Goal: Task Accomplishment & Management: Manage account settings

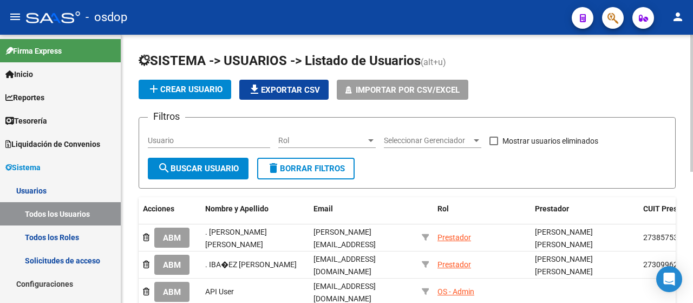
click at [167, 138] on input "Usuario" at bounding box center [209, 140] width 122 height 9
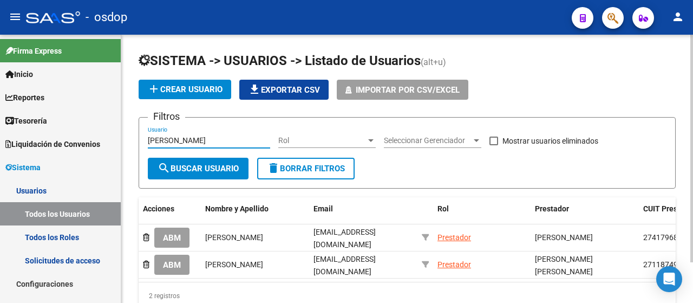
type input "[PERSON_NAME]"
click at [491, 139] on span at bounding box center [493, 140] width 9 height 9
click at [493, 145] on input "Mostrar usuarios eliminados" at bounding box center [493, 145] width 1 height 1
checkbox input "true"
click at [181, 164] on span "search Buscar Usuario" at bounding box center [198, 169] width 81 height 10
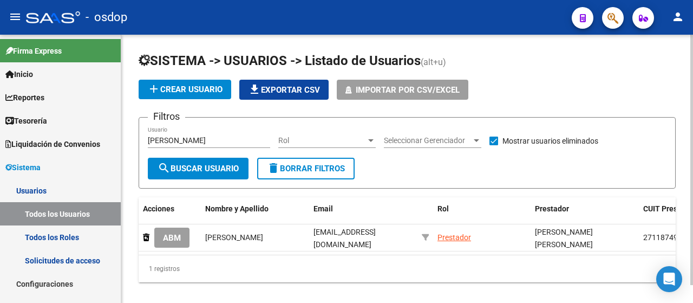
click at [297, 271] on div "1 registros" at bounding box center [407, 268] width 537 height 27
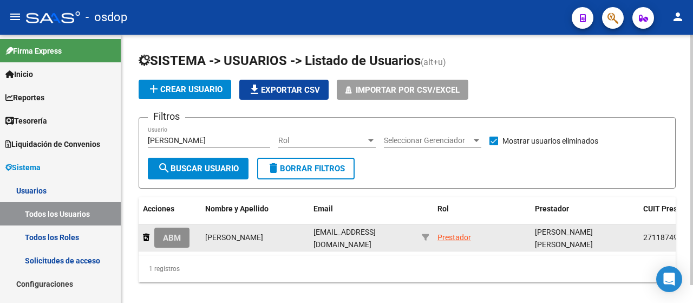
click at [181, 233] on span "ABM" at bounding box center [172, 238] width 18 height 10
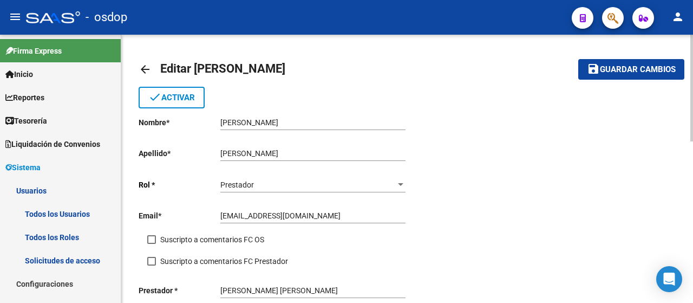
click at [340, 215] on input "[EMAIL_ADDRESS][DOMAIN_NAME]" at bounding box center [312, 215] width 185 height 9
click at [147, 70] on mat-icon "arrow_back" at bounding box center [145, 69] width 13 height 13
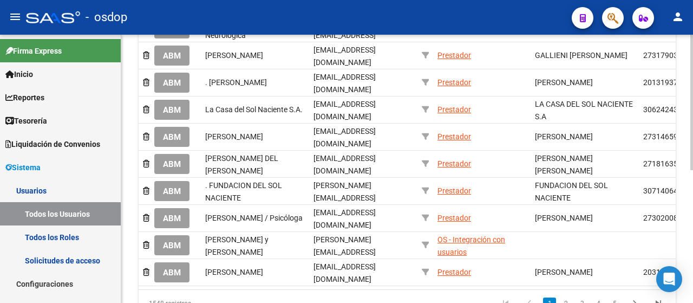
scroll to position [262, 0]
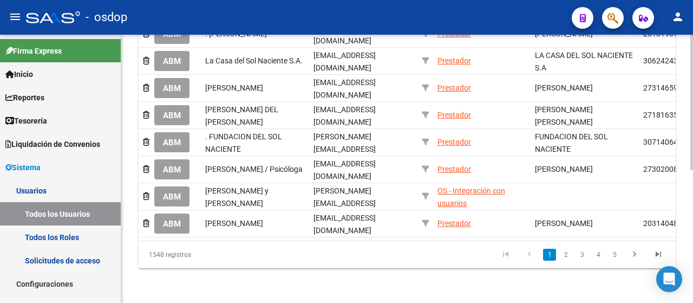
click at [693, 302] on html "menu - osdop person Firma Express Inicio Instructivos Contacto OS Reportes Tabl…" at bounding box center [346, 151] width 693 height 303
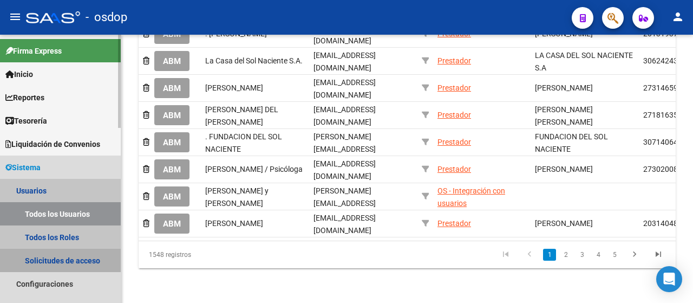
click at [45, 262] on link "Solicitudes de acceso" at bounding box center [60, 260] width 121 height 23
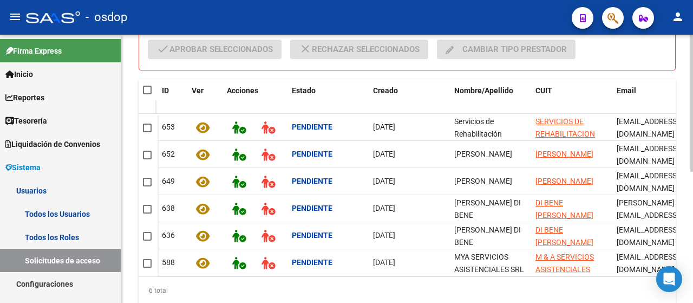
scroll to position [215, 0]
click at [679, 223] on div "SISTEMA -> USUARIOS -> Solicitudes de acceso cloud_download Exportar CSV Filtro…" at bounding box center [408, 79] width 574 height 518
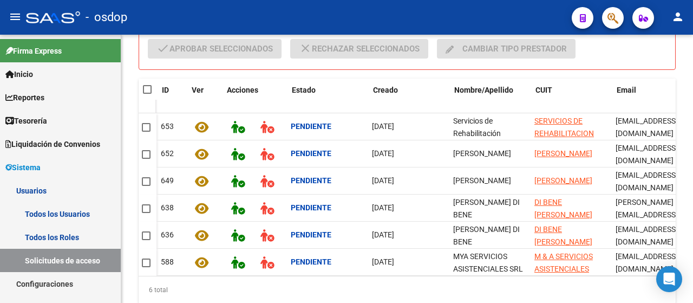
scroll to position [0, 0]
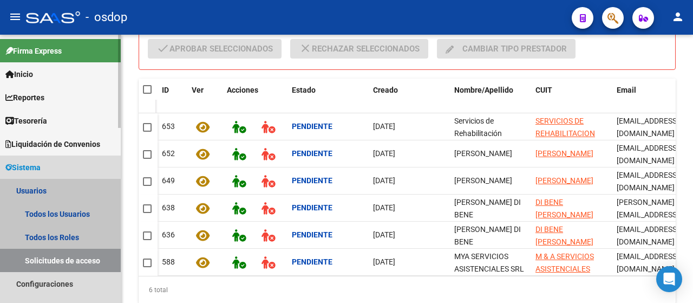
click at [19, 191] on link "Usuarios" at bounding box center [60, 190] width 121 height 23
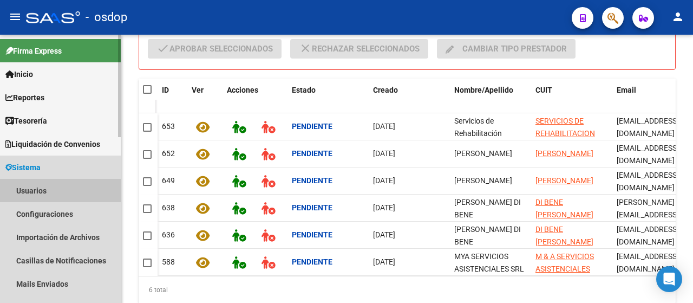
click at [31, 194] on link "Usuarios" at bounding box center [60, 190] width 121 height 23
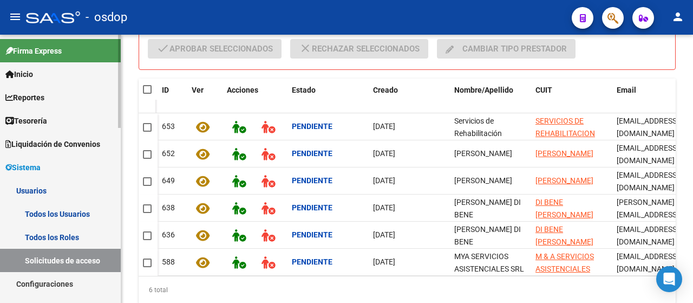
click at [49, 214] on link "Todos los Usuarios" at bounding box center [60, 213] width 121 height 23
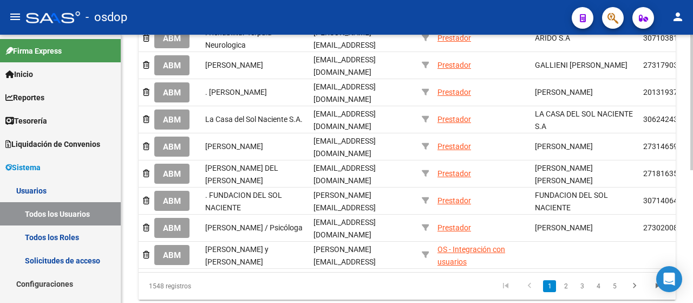
scroll to position [262, 0]
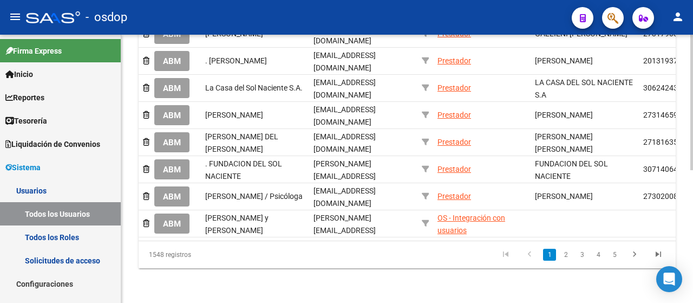
click at [693, 273] on div at bounding box center [691, 234] width 3 height 135
click at [572, 257] on link "2" at bounding box center [565, 255] width 13 height 12
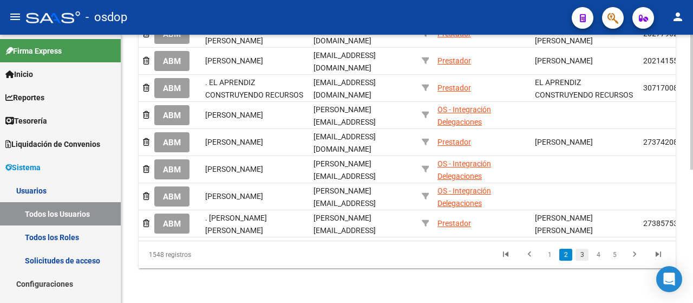
click at [582, 257] on link "3" at bounding box center [582, 255] width 13 height 12
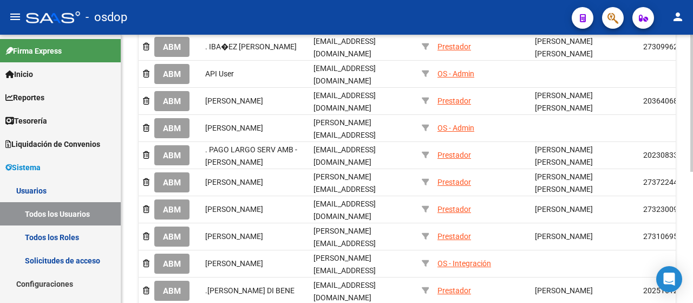
scroll to position [192, 0]
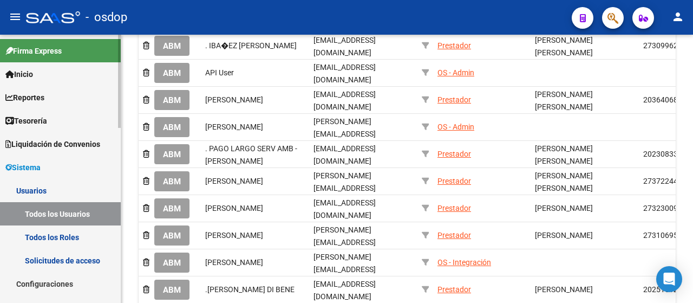
drag, startPoint x: 693, startPoint y: 186, endPoint x: 27, endPoint y: 169, distance: 666.2
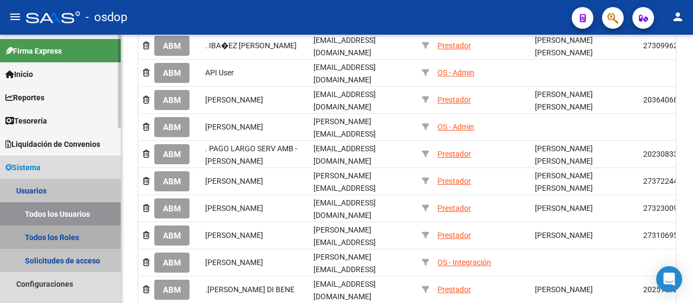
drag, startPoint x: 27, startPoint y: 169, endPoint x: 43, endPoint y: 239, distance: 71.2
click at [43, 239] on link "Todos los Roles" at bounding box center [60, 236] width 121 height 23
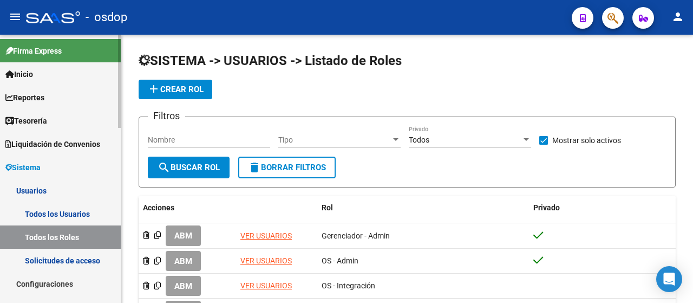
click at [41, 265] on link "Solicitudes de acceso" at bounding box center [60, 260] width 121 height 23
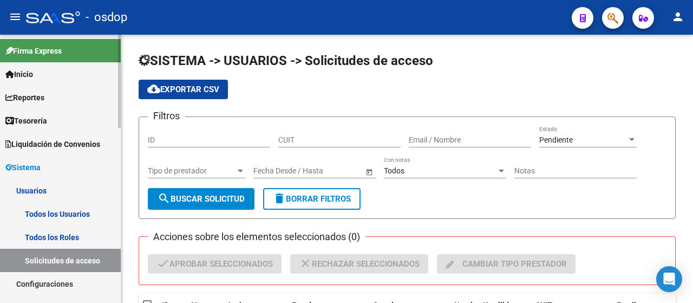
click at [56, 204] on link "Todos los Usuarios" at bounding box center [60, 213] width 121 height 23
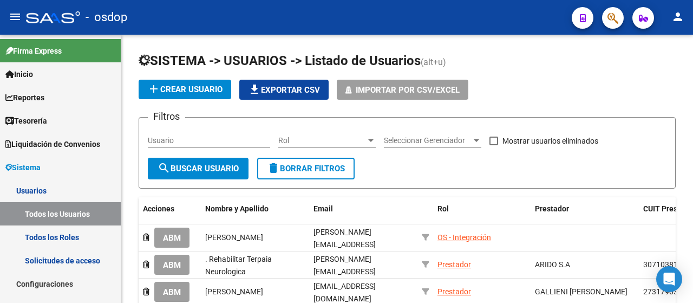
click at [157, 142] on input "Usuario" at bounding box center [209, 140] width 122 height 9
type input "27393680801"
click at [169, 166] on mat-icon "search" at bounding box center [164, 167] width 13 height 13
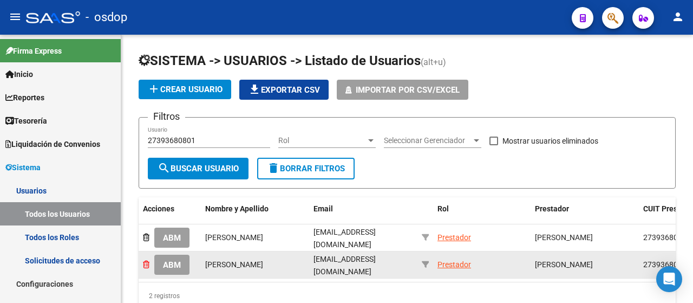
click at [144, 263] on icon at bounding box center [146, 264] width 6 height 8
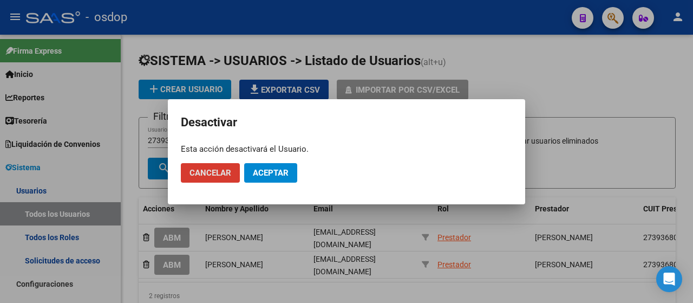
click at [263, 171] on span "Aceptar" at bounding box center [271, 173] width 36 height 10
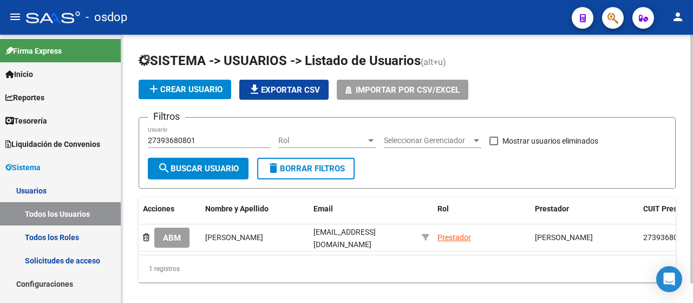
click at [492, 141] on span at bounding box center [493, 140] width 9 height 9
click at [493, 145] on input "Mostrar usuarios eliminados" at bounding box center [493, 145] width 1 height 1
click at [178, 161] on button "search Buscar Usuario" at bounding box center [198, 169] width 101 height 22
click at [493, 138] on span at bounding box center [493, 140] width 9 height 9
click at [493, 145] on input "Mostrar usuarios eliminados" at bounding box center [493, 145] width 1 height 1
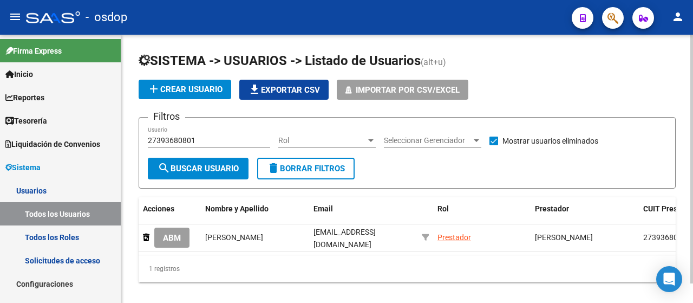
checkbox input "false"
click at [217, 168] on span "search Buscar Usuario" at bounding box center [198, 169] width 81 height 10
click at [41, 241] on link "Todos los Roles" at bounding box center [60, 236] width 121 height 23
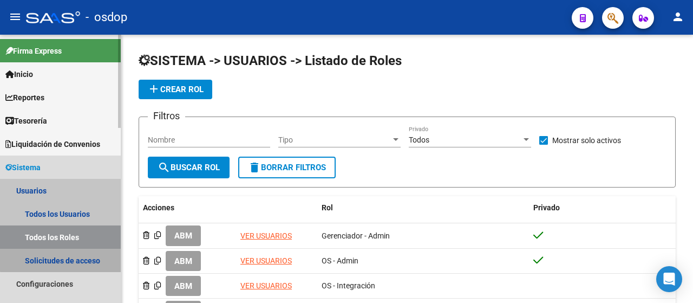
click at [71, 258] on link "Solicitudes de acceso" at bounding box center [60, 260] width 121 height 23
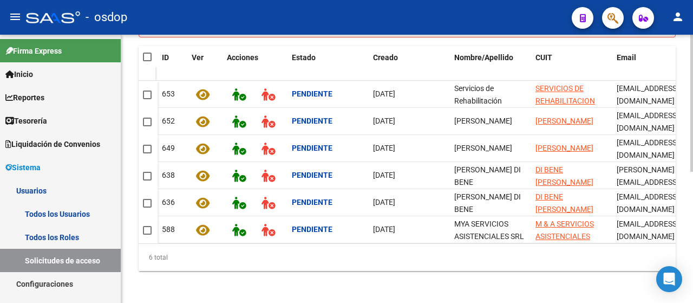
click at [673, 234] on div "SISTEMA -> USUARIOS -> Solicitudes de acceso cloud_download Exportar CSV Filtro…" at bounding box center [408, 46] width 574 height 518
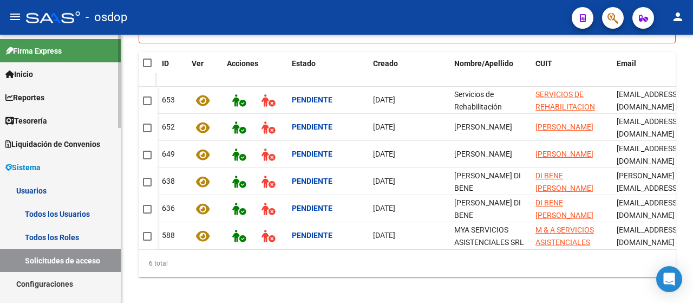
click at [42, 215] on link "Todos los Usuarios" at bounding box center [60, 213] width 121 height 23
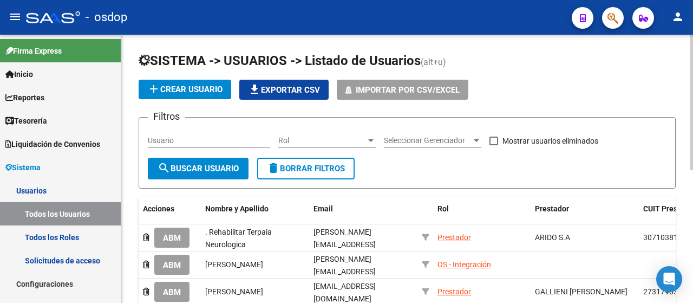
scroll to position [262, 0]
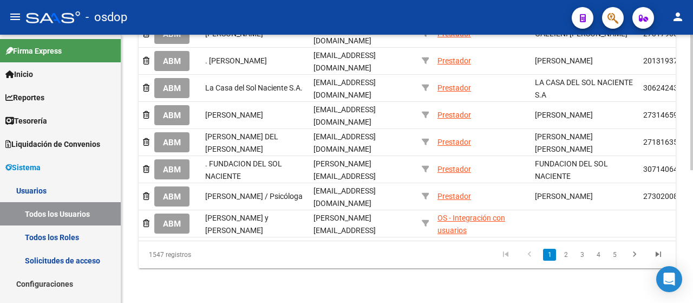
click at [691, 205] on div at bounding box center [691, 169] width 3 height 268
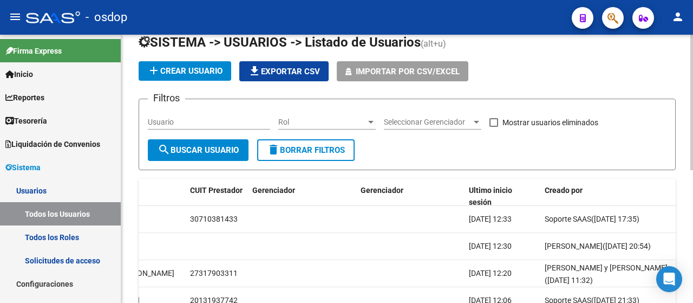
scroll to position [4, 0]
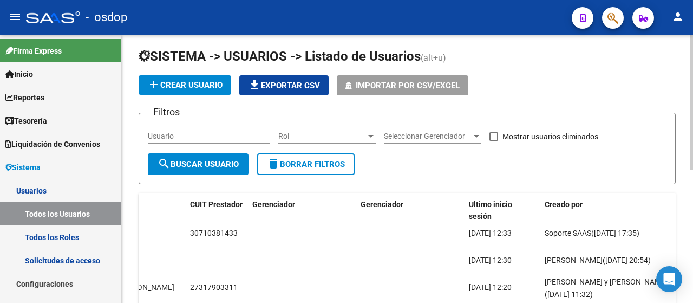
click at [693, 80] on div at bounding box center [691, 104] width 3 height 135
click at [262, 86] on span "file_download Exportar CSV" at bounding box center [284, 86] width 72 height 10
click at [42, 257] on link "Solicitudes de acceso" at bounding box center [60, 260] width 121 height 23
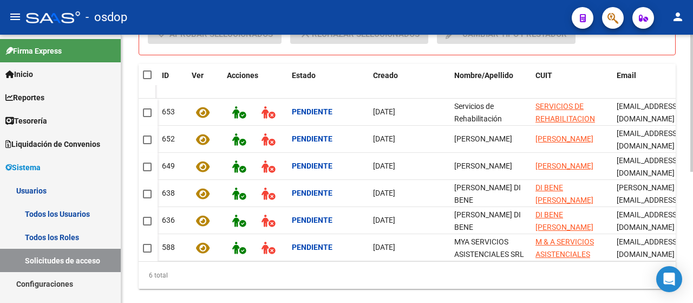
scroll to position [257, 0]
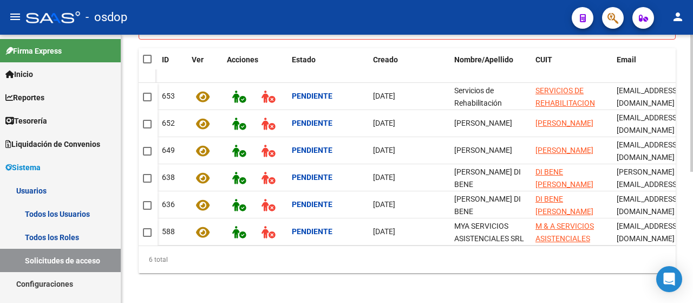
click at [693, 302] on html "menu - osdop person Firma Express Inicio Instructivos Contacto OS Reportes Tabl…" at bounding box center [346, 151] width 693 height 303
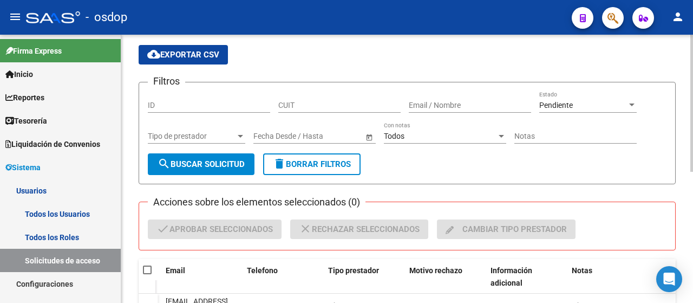
scroll to position [32, 0]
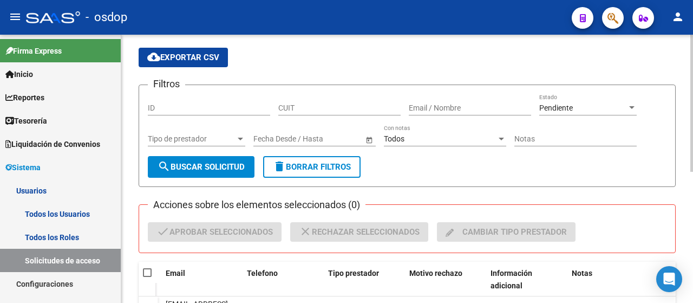
click at [693, 143] on div at bounding box center [691, 119] width 3 height 137
click at [592, 109] on div "Pendiente" at bounding box center [583, 107] width 88 height 9
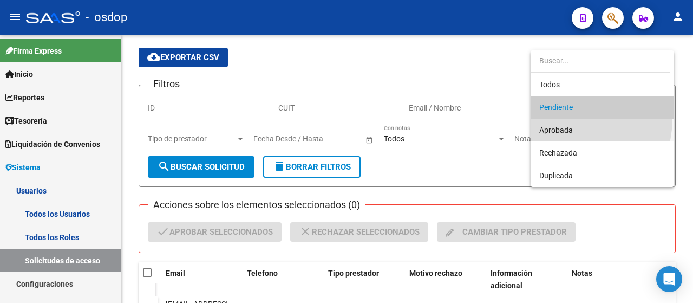
click at [573, 119] on span "Aprobada" at bounding box center [602, 130] width 126 height 23
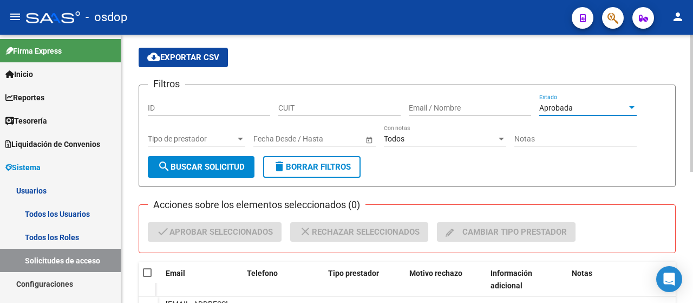
click at [194, 162] on span "search Buscar solicitud" at bounding box center [201, 167] width 87 height 10
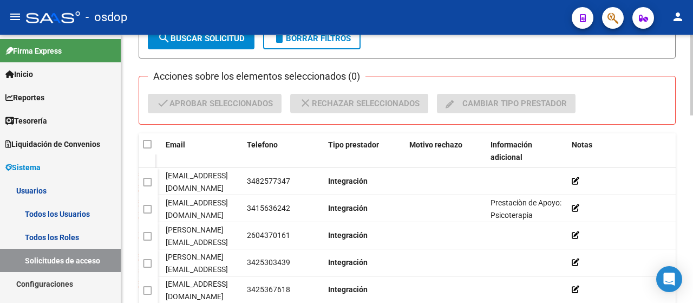
scroll to position [0, 0]
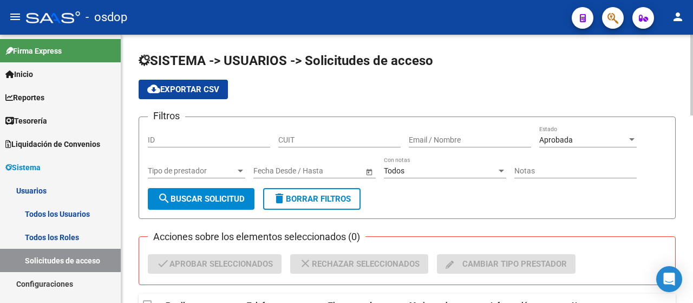
click at [691, 86] on div at bounding box center [691, 75] width 3 height 81
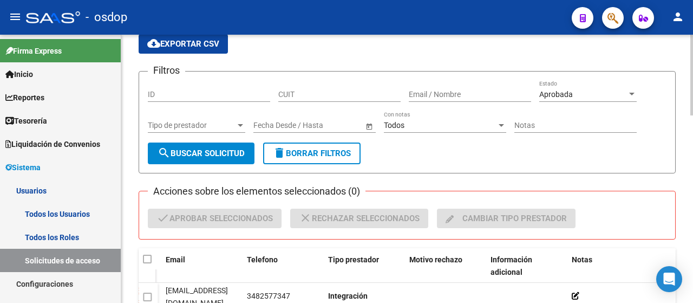
scroll to position [44, 0]
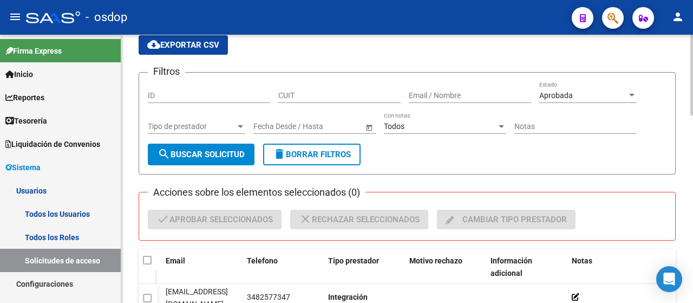
click at [693, 112] on div at bounding box center [691, 88] width 3 height 81
click at [207, 126] on span "Tipo de prestador" at bounding box center [192, 126] width 88 height 9
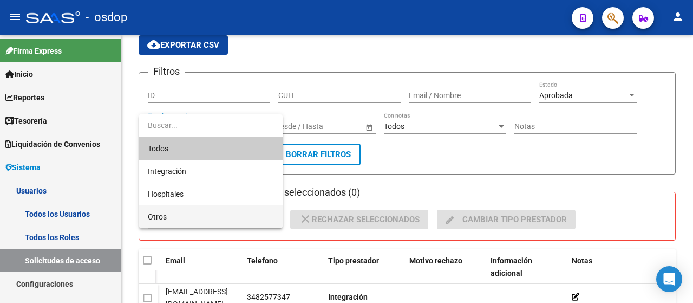
click at [164, 217] on span "Otros" at bounding box center [157, 216] width 19 height 9
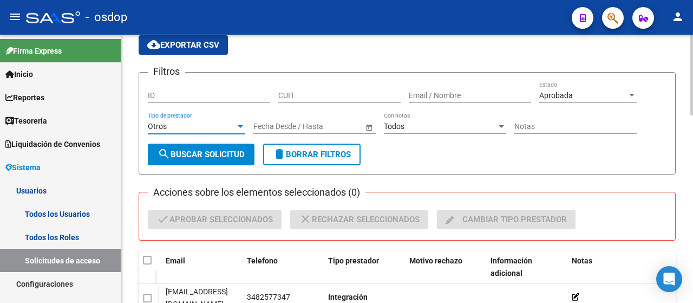
click at [191, 149] on span "search Buscar solicitud" at bounding box center [201, 154] width 87 height 10
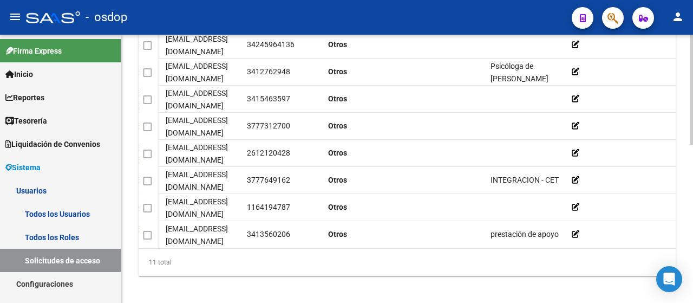
scroll to position [383, 0]
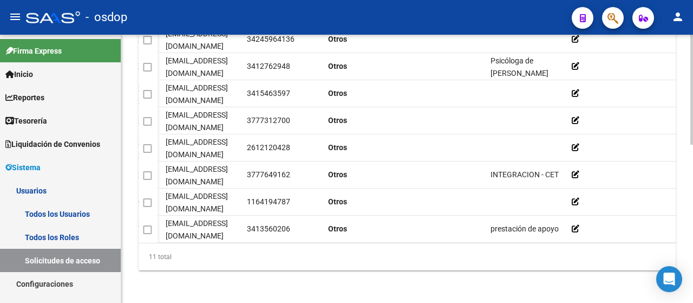
click at [693, 237] on div at bounding box center [691, 247] width 3 height 110
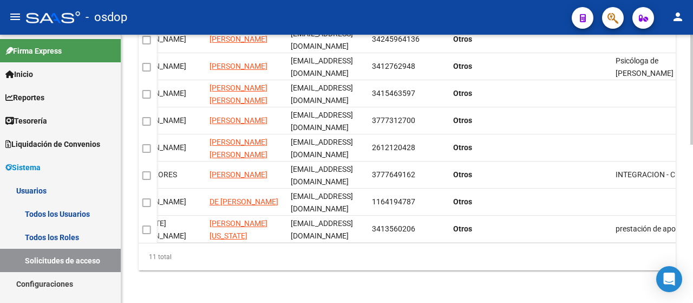
scroll to position [0, 324]
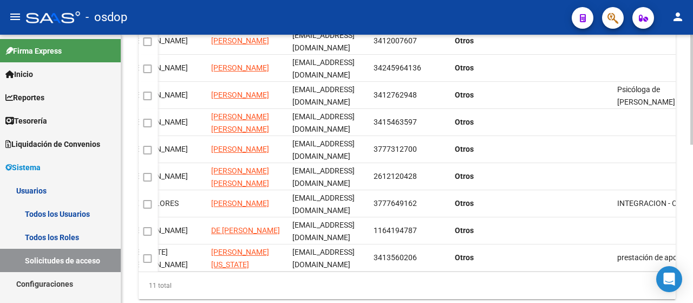
click at [693, 211] on div at bounding box center [691, 235] width 3 height 110
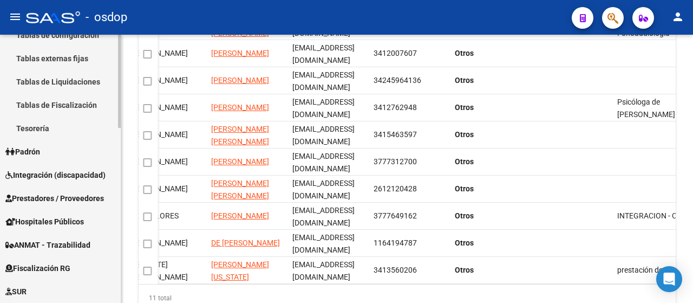
scroll to position [399, 0]
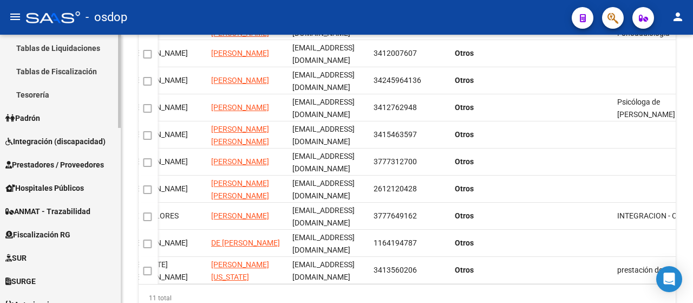
click at [116, 249] on div "Firma Express Inicio Instructivos Contacto OS Reportes Tablero de Control Ingre…" at bounding box center [61, 22] width 123 height 773
click at [64, 167] on span "Prestadores / Proveedores" at bounding box center [54, 165] width 99 height 12
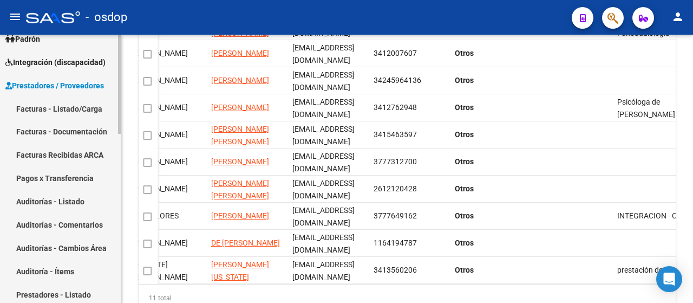
scroll to position [147, 0]
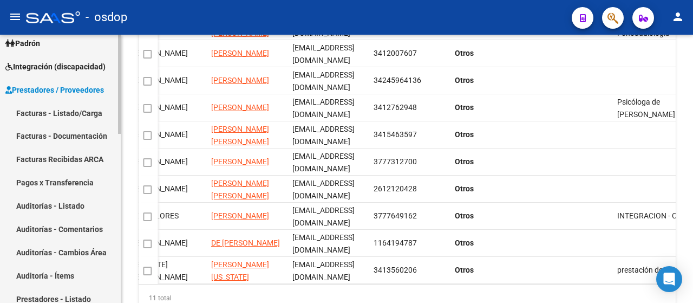
click at [122, 136] on mat-sidenav-container "Firma Express Inicio Instructivos Contacto OS Reportes Tablero de Control Ingre…" at bounding box center [346, 169] width 693 height 268
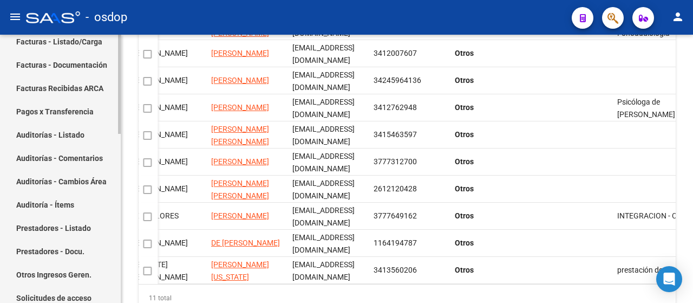
scroll to position [239, 0]
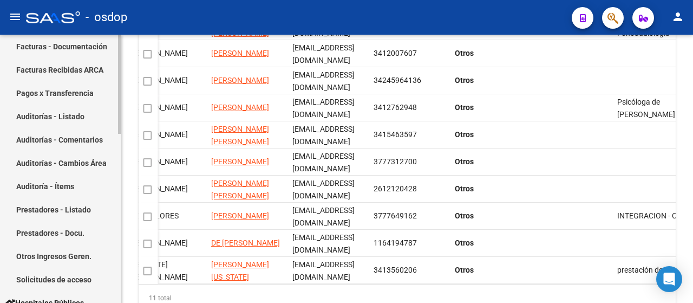
click at [116, 162] on div "Firma Express Inicio Instructivos Contacto OS Reportes Tablero de Control Ingre…" at bounding box center [61, 160] width 123 height 726
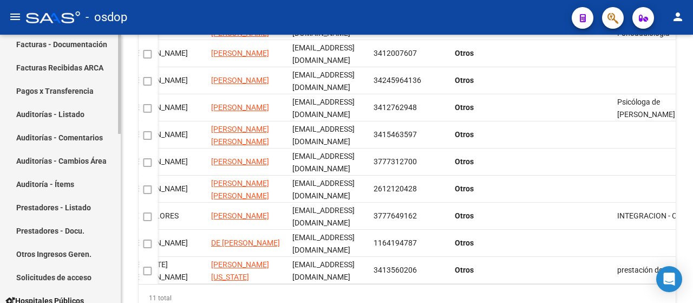
click at [48, 210] on link "Prestadores - Listado" at bounding box center [60, 206] width 121 height 23
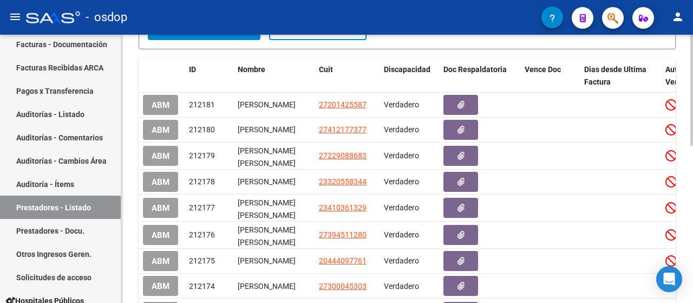
scroll to position [251, 0]
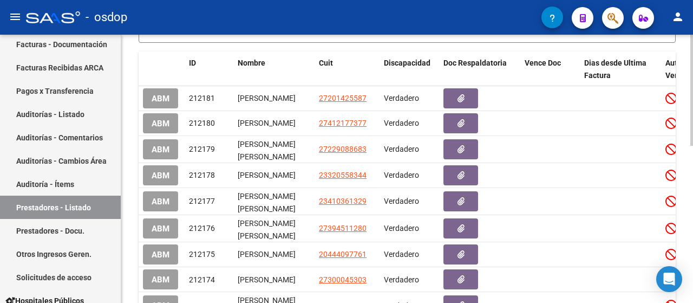
click at [693, 187] on div at bounding box center [691, 200] width 3 height 111
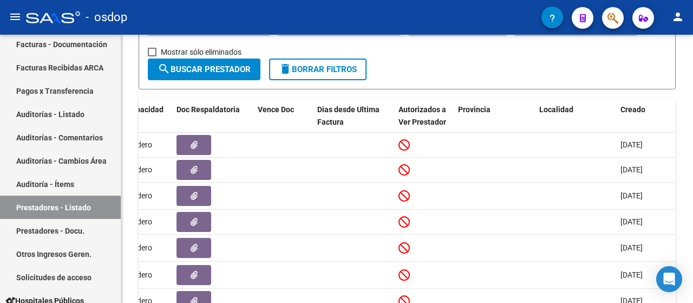
scroll to position [204, 0]
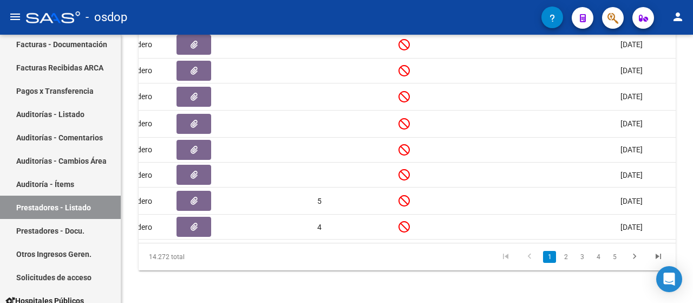
click at [675, 266] on body "menu - osdop person Firma Express Inicio Instructivos Contacto OS Reportes Tabl…" at bounding box center [346, 151] width 693 height 303
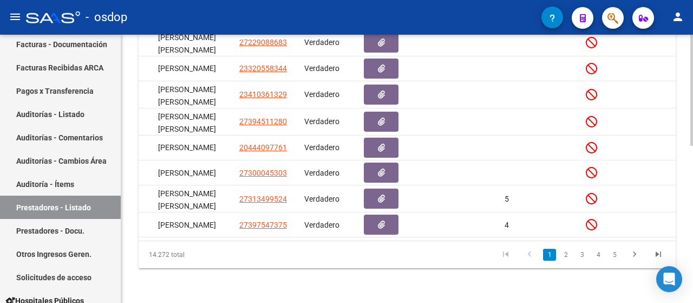
scroll to position [0, 0]
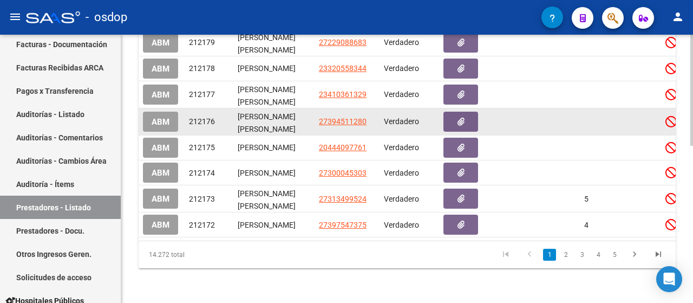
click at [156, 119] on span "ABM" at bounding box center [161, 122] width 18 height 10
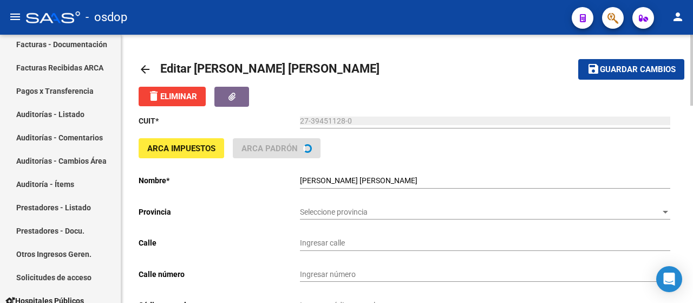
type input "ALBERDI"
type input "2096"
type input "4300"
type input "LA BANDA"
type input "854940"
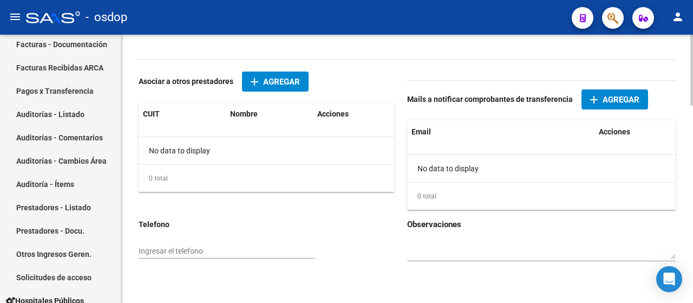
scroll to position [369, 0]
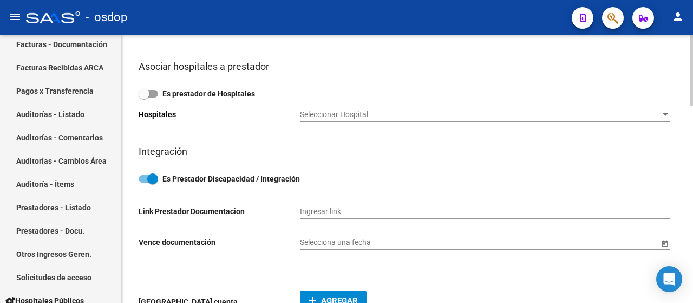
click at [693, 136] on div at bounding box center [691, 167] width 3 height 71
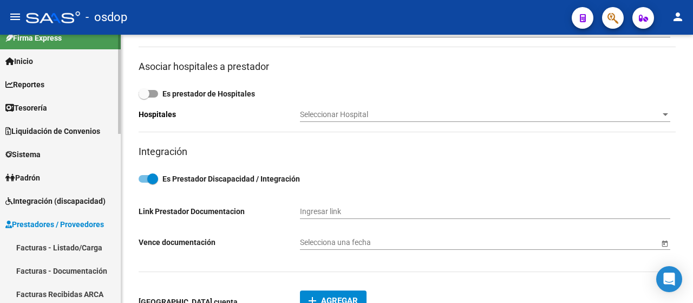
scroll to position [0, 0]
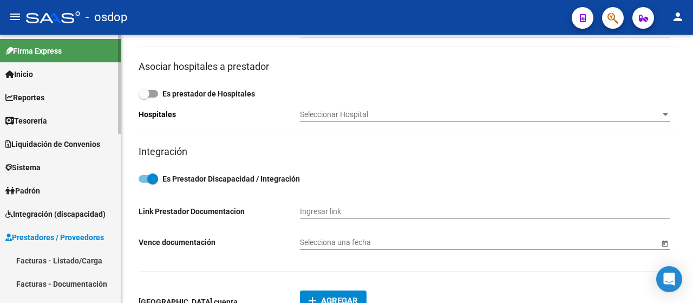
click at [138, 80] on mat-sidenav-container "Firma Express Inicio Instructivos Contacto OS Reportes Tablero de Control Ingre…" at bounding box center [346, 169] width 693 height 268
click at [13, 164] on span "Sistema" at bounding box center [22, 167] width 35 height 12
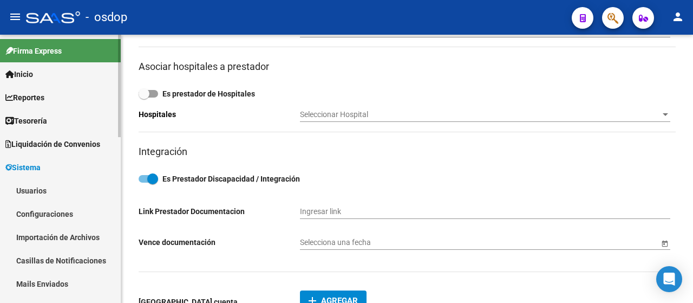
click at [29, 184] on link "Usuarios" at bounding box center [60, 190] width 121 height 23
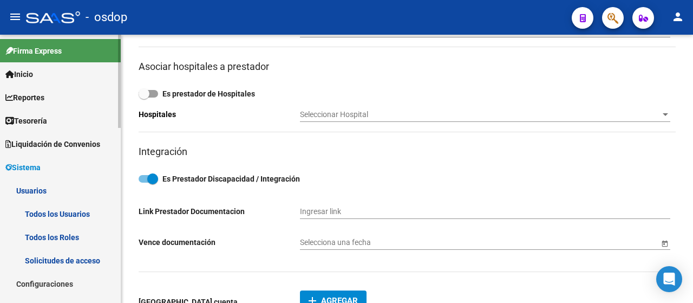
click at [53, 264] on link "Solicitudes de acceso" at bounding box center [60, 260] width 121 height 23
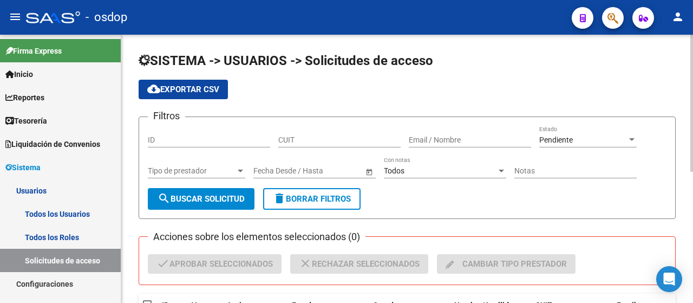
click at [693, 148] on div at bounding box center [691, 169] width 3 height 268
click at [220, 166] on span "Tipo de prestador" at bounding box center [192, 170] width 88 height 9
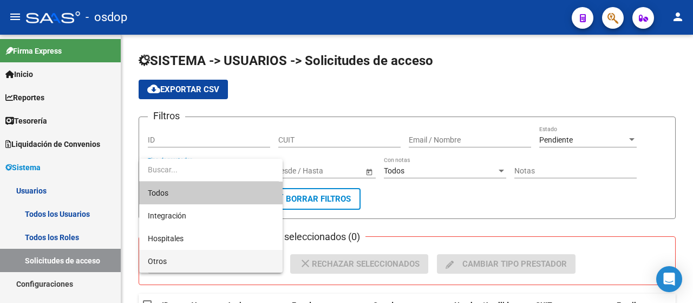
click at [162, 255] on span "Otros" at bounding box center [211, 261] width 126 height 23
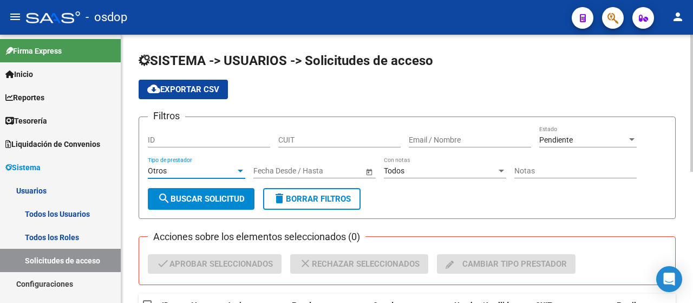
click at [561, 140] on span "Pendiente" at bounding box center [556, 139] width 34 height 9
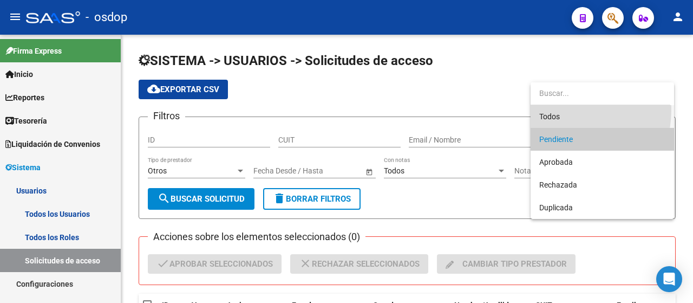
click at [557, 109] on span "Todos" at bounding box center [602, 116] width 126 height 23
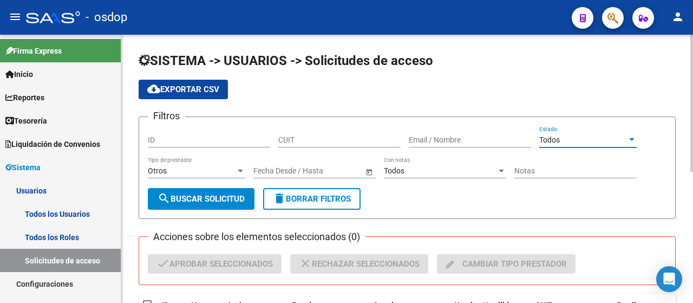
click at [204, 190] on button "search Buscar solicitud" at bounding box center [201, 199] width 107 height 22
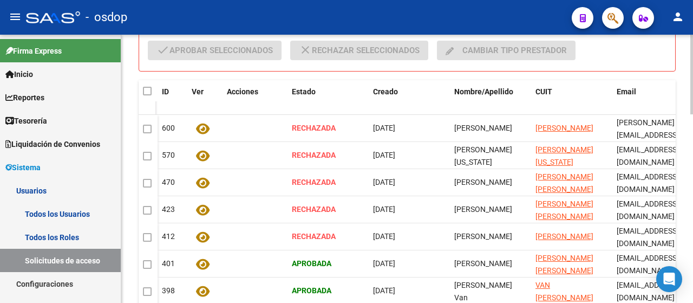
scroll to position [212, 0]
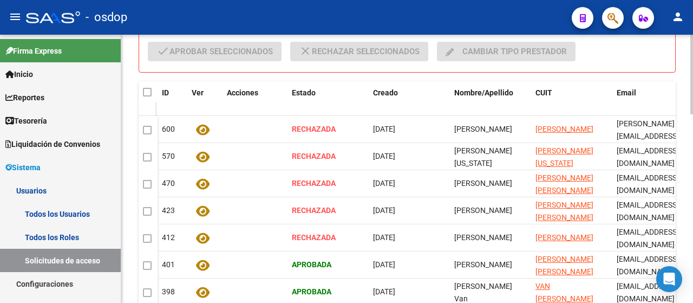
click at [693, 151] on div at bounding box center [691, 138] width 3 height 80
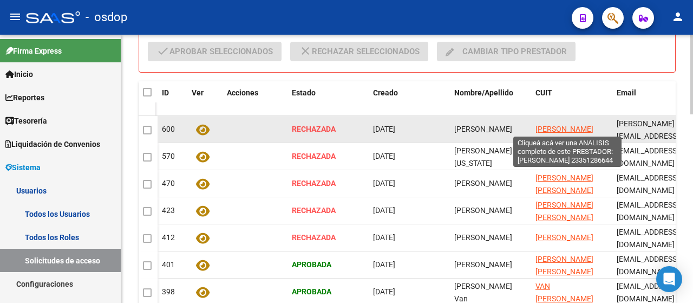
drag, startPoint x: 532, startPoint y: 128, endPoint x: 548, endPoint y: 137, distance: 17.9
click at [583, 122] on datatable-body-cell "[PERSON_NAME]" at bounding box center [571, 129] width 81 height 27
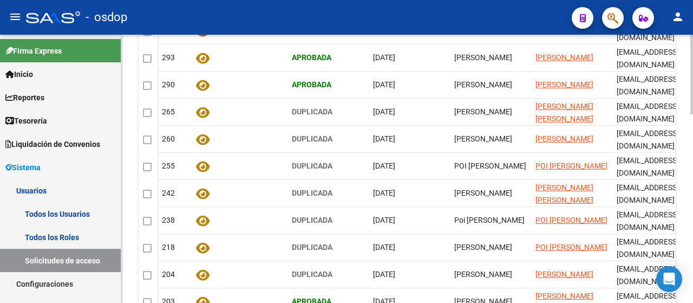
scroll to position [499, 0]
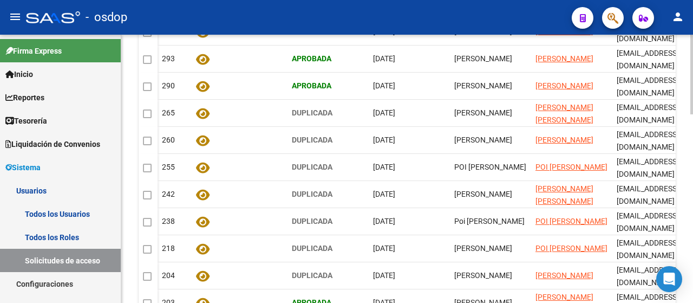
click at [693, 225] on div at bounding box center [691, 224] width 3 height 80
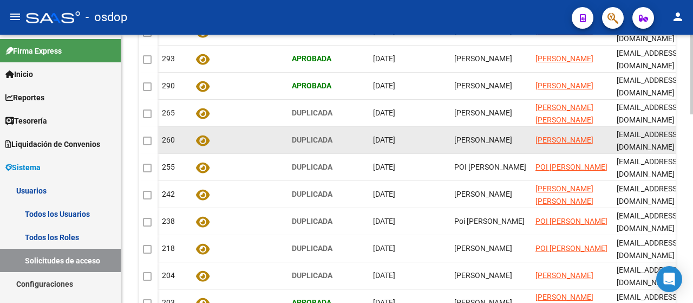
scroll to position [2, 0]
drag, startPoint x: 454, startPoint y: 128, endPoint x: 498, endPoint y: 141, distance: 46.1
click at [498, 141] on div "[PERSON_NAME]" at bounding box center [490, 140] width 73 height 12
copy span "[PERSON_NAME]"
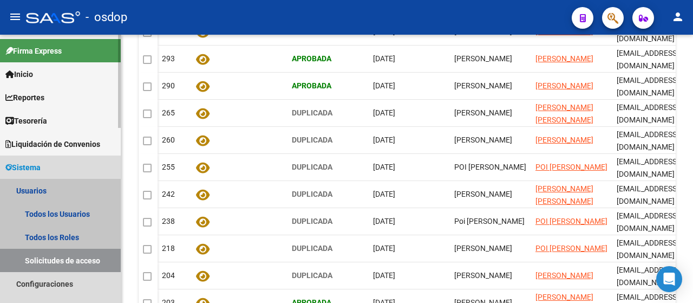
click at [34, 199] on link "Usuarios" at bounding box center [60, 190] width 121 height 23
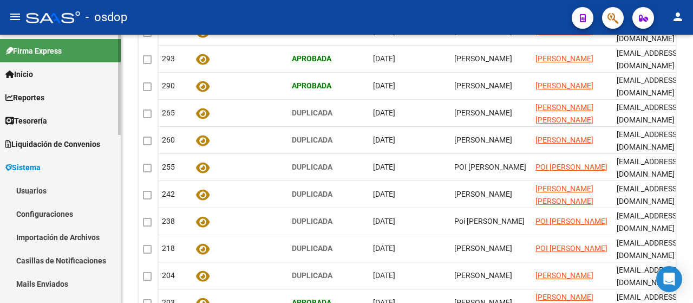
click at [44, 207] on link "Configuraciones" at bounding box center [60, 213] width 121 height 23
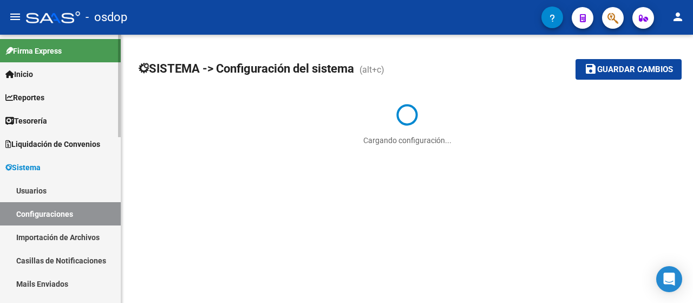
click at [31, 197] on link "Usuarios" at bounding box center [60, 190] width 121 height 23
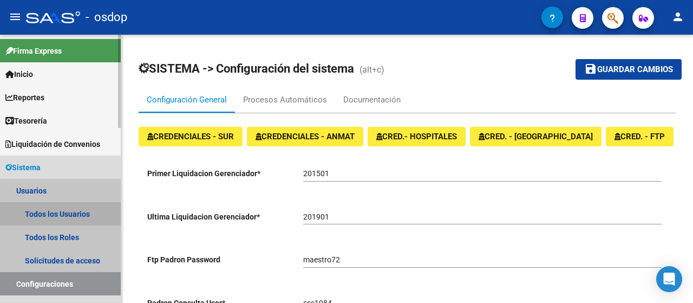
click at [39, 204] on link "Todos los Usuarios" at bounding box center [60, 213] width 121 height 23
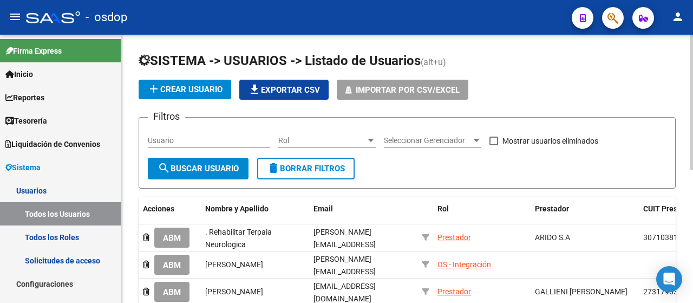
click at [178, 141] on input "Usuario" at bounding box center [209, 140] width 122 height 9
paste input "[PERSON_NAME]"
click at [178, 141] on input "[PERSON_NAME]" at bounding box center [209, 140] width 122 height 9
type input "[PERSON_NAME]"
click at [184, 168] on span "search Buscar Usuario" at bounding box center [198, 169] width 81 height 10
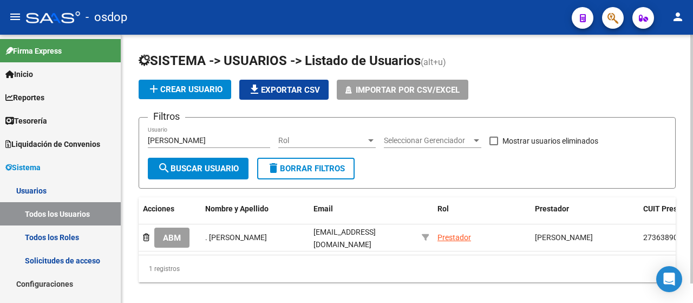
click at [493, 142] on span at bounding box center [493, 140] width 9 height 9
click at [493, 145] on input "Mostrar usuarios eliminados" at bounding box center [493, 145] width 1 height 1
checkbox input "true"
click at [203, 174] on button "search Buscar Usuario" at bounding box center [198, 169] width 101 height 22
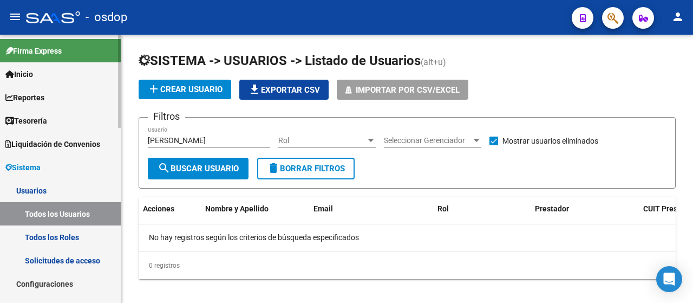
click at [55, 258] on link "Solicitudes de acceso" at bounding box center [60, 260] width 121 height 23
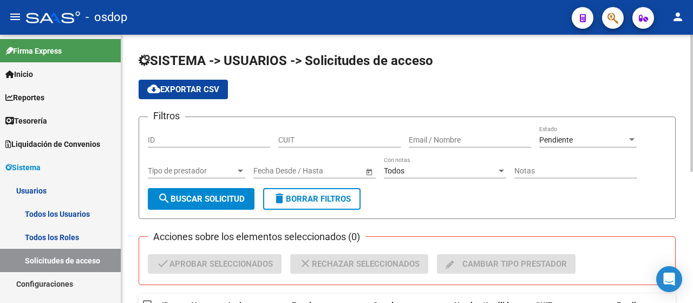
click at [598, 124] on form "Filtros ID CUIT Email / Nombre Pendiente Estado Tipo de prestador Tipo de prest…" at bounding box center [407, 167] width 537 height 102
click at [593, 133] on div "Pendiente Estado" at bounding box center [587, 137] width 97 height 22
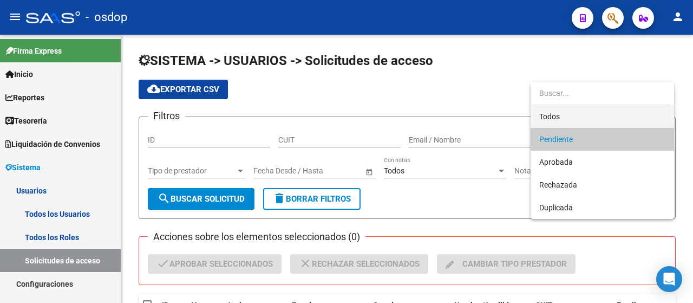
click at [556, 116] on span "Todos" at bounding box center [602, 116] width 126 height 23
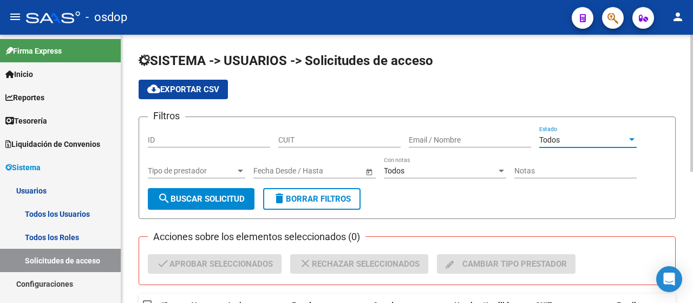
click at [180, 172] on span "Tipo de prestador" at bounding box center [192, 170] width 88 height 9
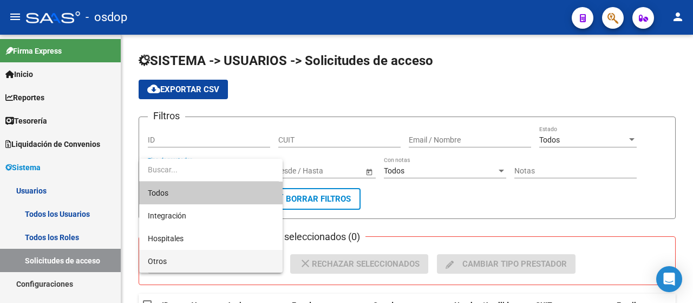
click at [151, 254] on span "Otros" at bounding box center [211, 261] width 126 height 23
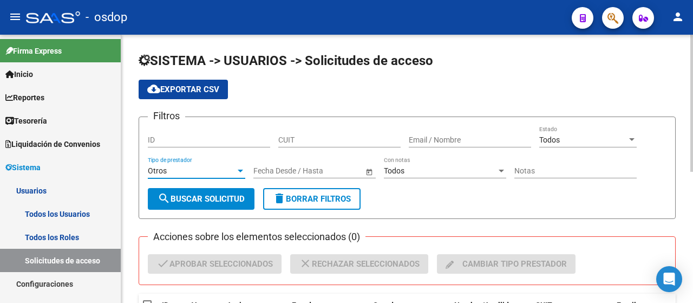
click at [220, 195] on span "search Buscar solicitud" at bounding box center [201, 199] width 87 height 10
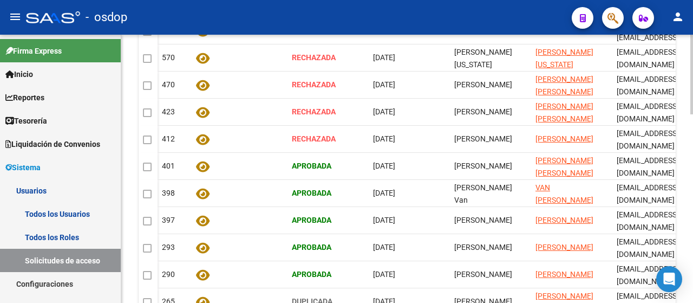
scroll to position [321, 0]
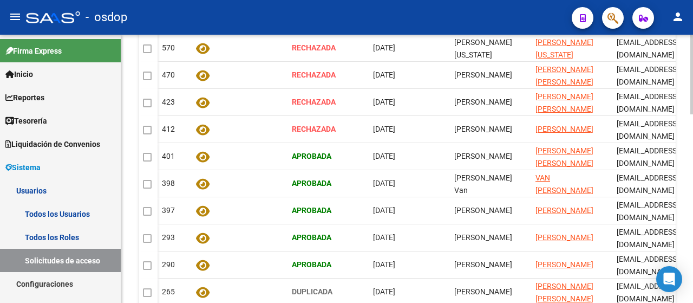
click at [689, 190] on div "SISTEMA -> USUARIOS -> Solicitudes de acceso cloud_download Exportar CSV Filtro…" at bounding box center [408, 162] width 574 height 897
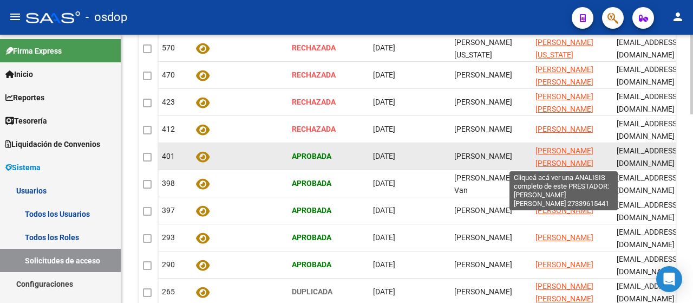
scroll to position [0, 0]
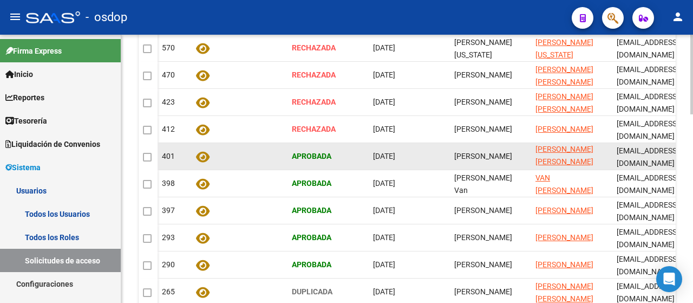
drag, startPoint x: 536, startPoint y: 149, endPoint x: 578, endPoint y: 166, distance: 44.9
click at [578, 166] on app-link-go-to "[PERSON_NAME] [PERSON_NAME]" at bounding box center [572, 155] width 73 height 25
copy span "[PERSON_NAME] [PERSON_NAME]"
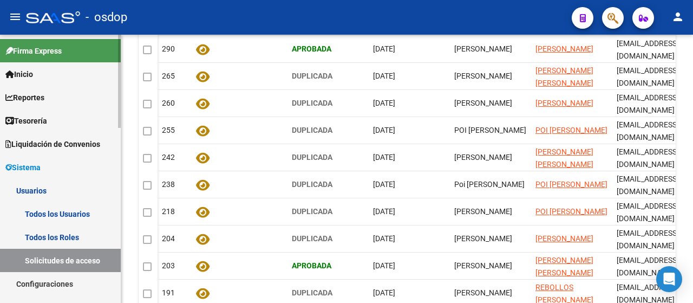
scroll to position [555, 0]
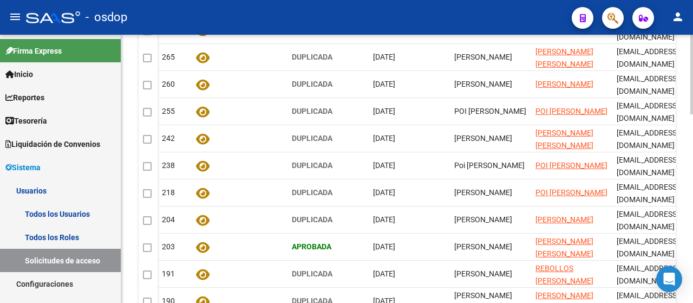
drag, startPoint x: 121, startPoint y: 97, endPoint x: 122, endPoint y: 112, distance: 15.2
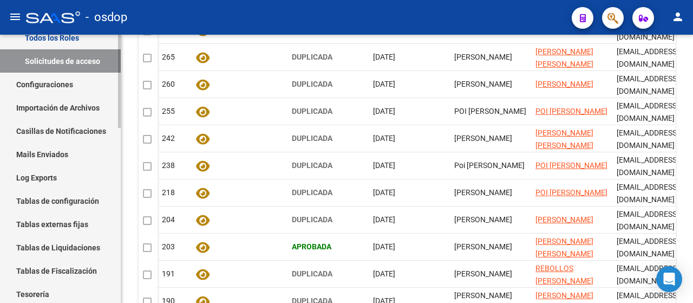
click at [106, 180] on div "Firma Express Inicio Instructivos Contacto OS Reportes Tablero de Control Ingre…" at bounding box center [61, 221] width 123 height 773
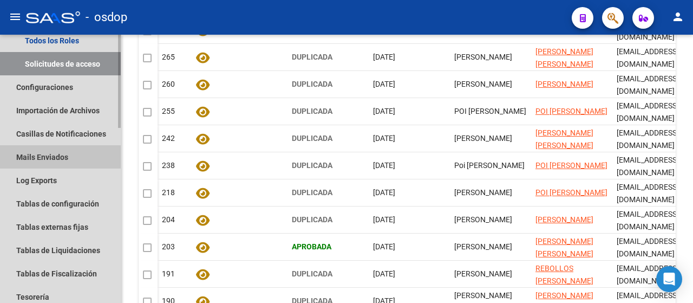
click at [56, 153] on link "Mails Enviados" at bounding box center [60, 156] width 121 height 23
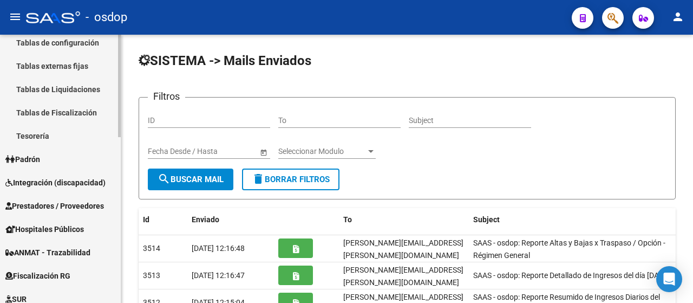
click at [123, 219] on mat-sidenav-container "Firma Express Inicio Instructivos Contacto OS Reportes Tablero de Control Ingre…" at bounding box center [346, 169] width 693 height 268
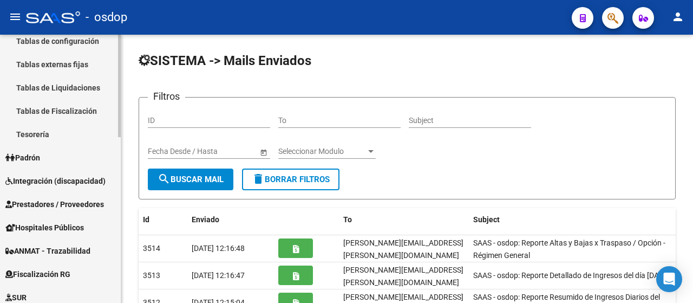
click at [82, 207] on span "Prestadores / Proveedores" at bounding box center [54, 204] width 99 height 12
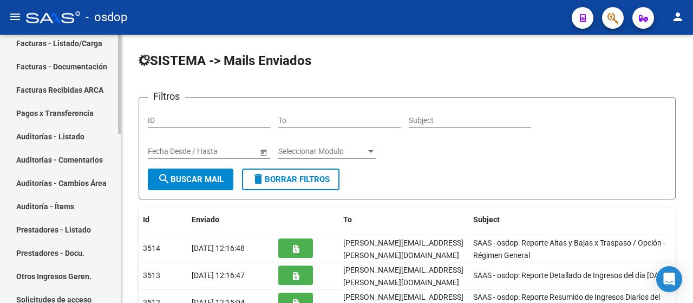
scroll to position [226, 0]
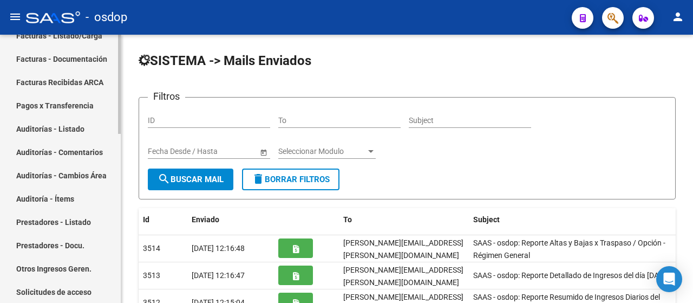
click at [127, 195] on mat-sidenav-container "Firma Express Inicio Instructivos Contacto OS Reportes Tablero de Control Ingre…" at bounding box center [346, 169] width 693 height 268
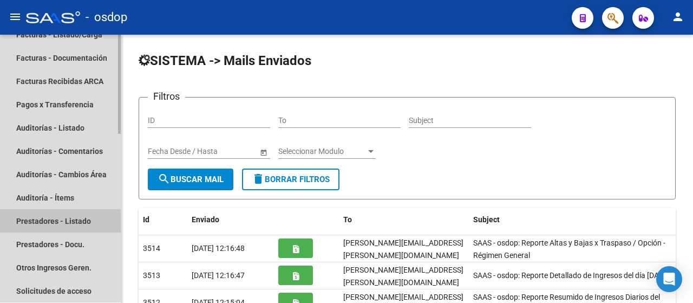
click at [49, 228] on link "Prestadores - Listado" at bounding box center [60, 220] width 121 height 23
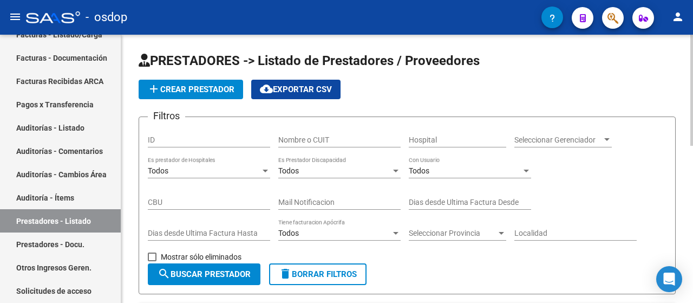
click at [316, 142] on input "Nombre o CUIT" at bounding box center [339, 139] width 122 height 9
paste input "[PERSON_NAME] [PERSON_NAME]"
type input "[PERSON_NAME] [PERSON_NAME]"
click at [209, 275] on span "search Buscar Prestador" at bounding box center [204, 274] width 93 height 10
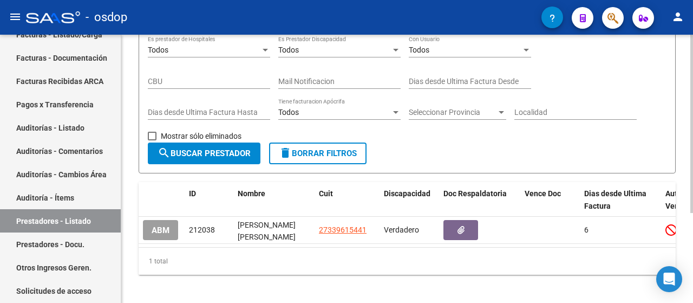
scroll to position [134, 0]
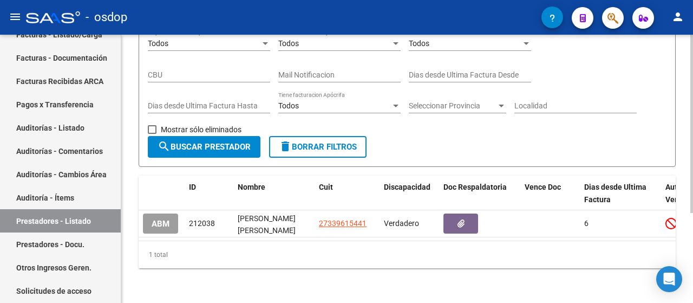
click at [690, 218] on div at bounding box center [691, 214] width 3 height 178
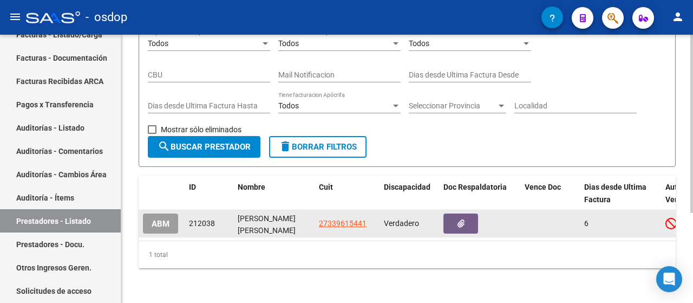
click at [156, 213] on button "ABM" at bounding box center [160, 223] width 35 height 20
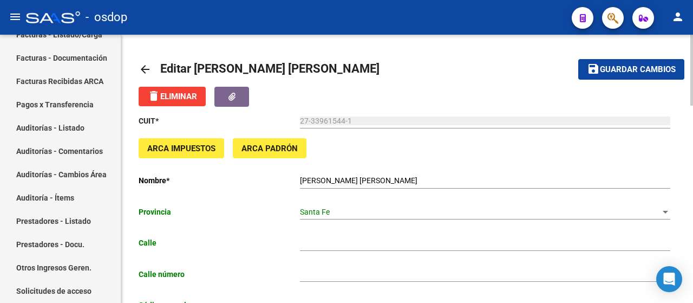
type input "TALACASTO"
type input "3187"
type input "2134"
type input "ROLDAN"
type input "869090"
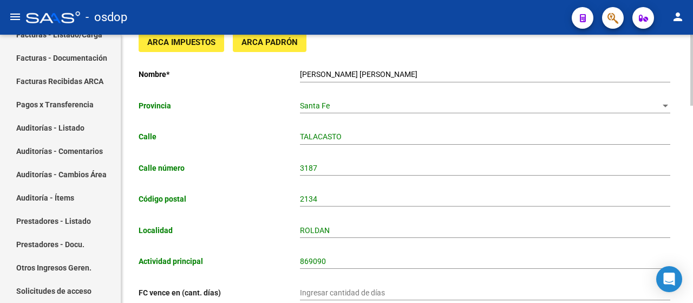
scroll to position [112, 0]
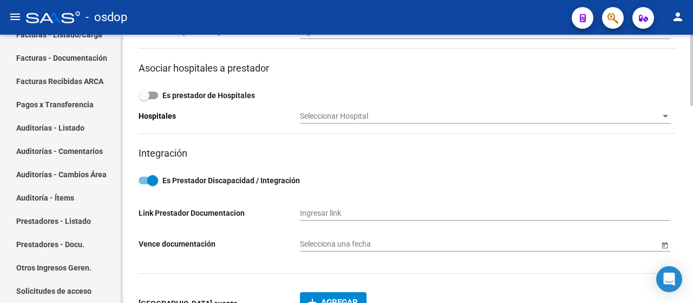
click at [655, 187] on div "arrow_back Editar [PERSON_NAME] [PERSON_NAME] save Guardar cambios delete Elimi…" at bounding box center [408, 176] width 574 height 1016
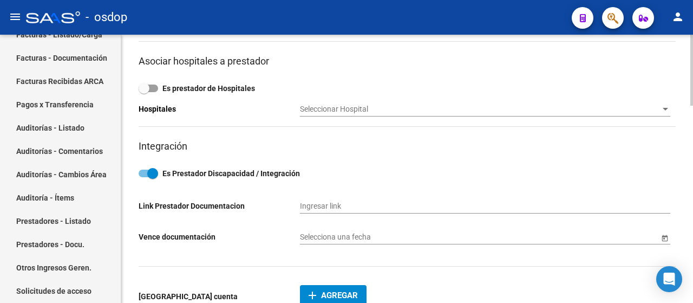
scroll to position [58, 0]
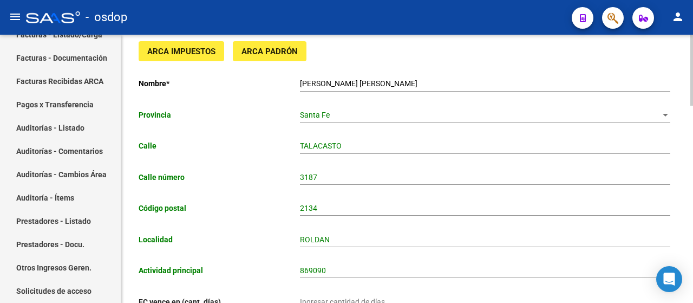
click at [692, 108] on div at bounding box center [691, 95] width 3 height 71
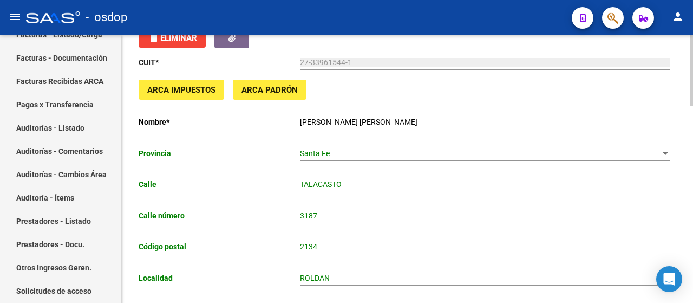
scroll to position [0, 0]
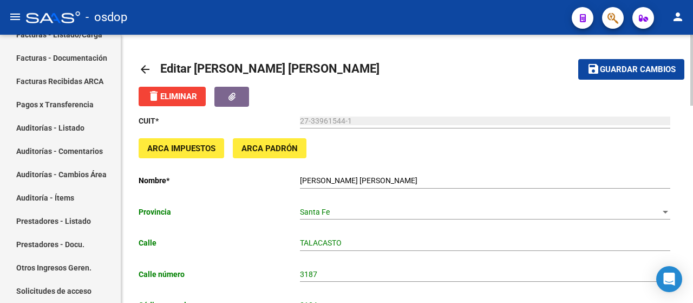
click at [693, 78] on div at bounding box center [691, 70] width 3 height 71
click at [146, 66] on mat-icon "arrow_back" at bounding box center [145, 69] width 13 height 13
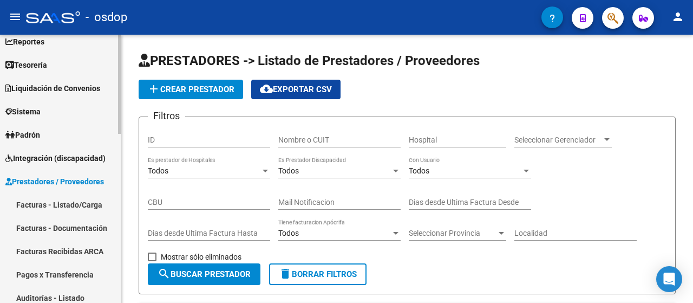
scroll to position [40, 0]
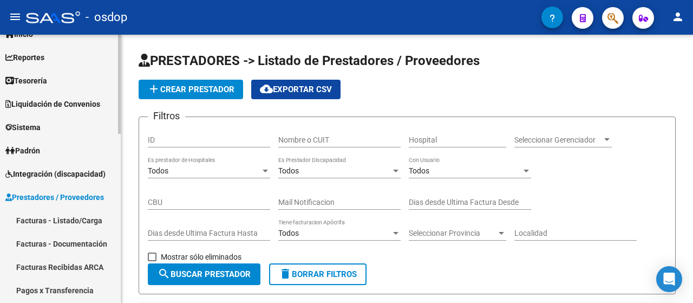
click at [127, 100] on mat-sidenav-container "Firma Express Inicio Instructivos Contacto OS Reportes Tablero de Control Ingre…" at bounding box center [346, 169] width 693 height 268
click at [37, 134] on link "Sistema" at bounding box center [60, 126] width 121 height 23
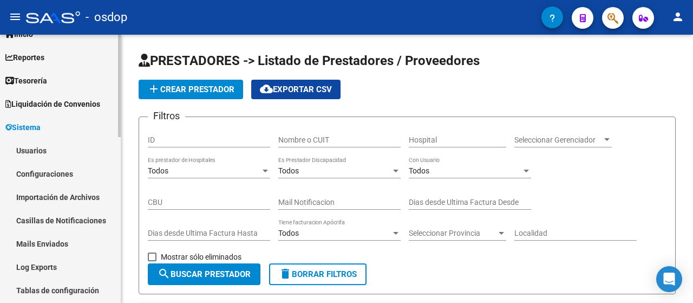
click at [30, 154] on link "Usuarios" at bounding box center [60, 150] width 121 height 23
